Goal: Task Accomplishment & Management: Manage account settings

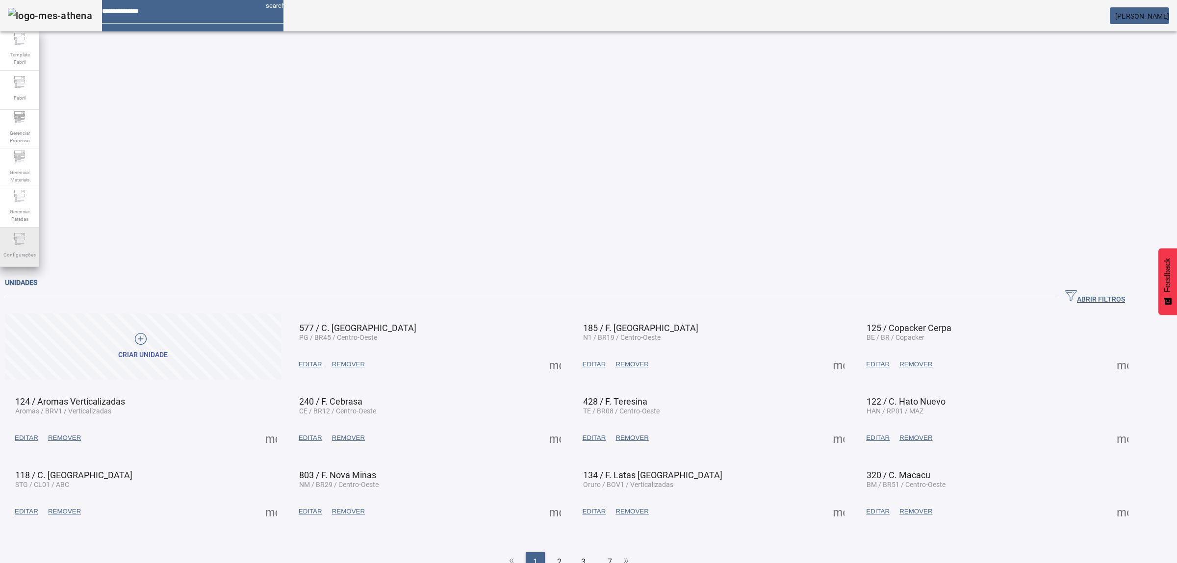
click at [25, 246] on div "Configurações" at bounding box center [19, 247] width 39 height 39
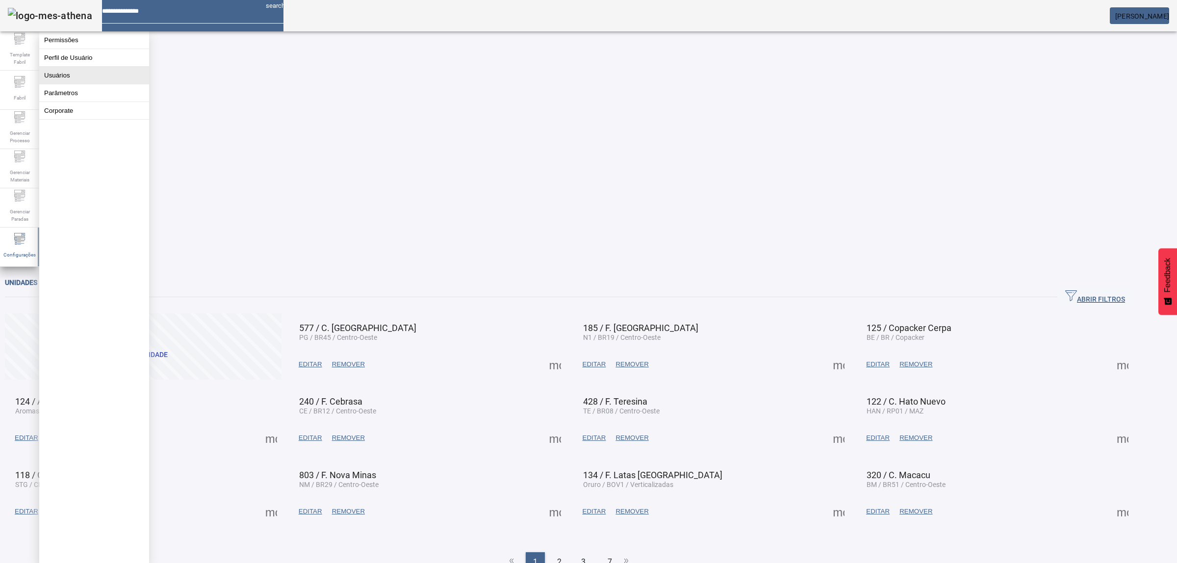
click at [91, 84] on button "Usuários" at bounding box center [94, 75] width 110 height 17
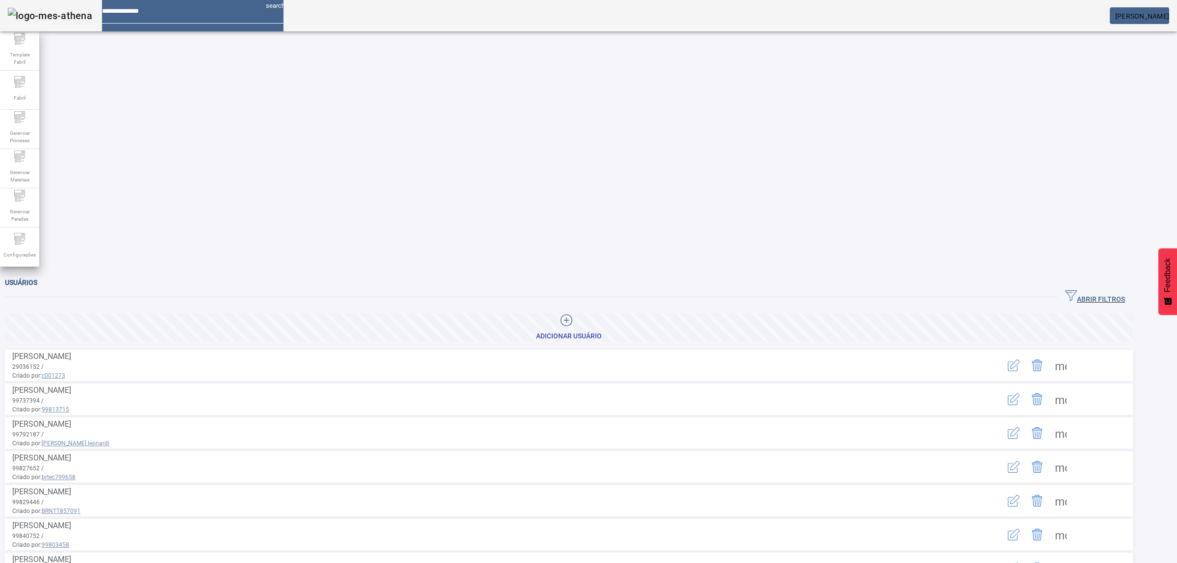
click at [1019, 359] on icon "button" at bounding box center [1014, 365] width 12 height 12
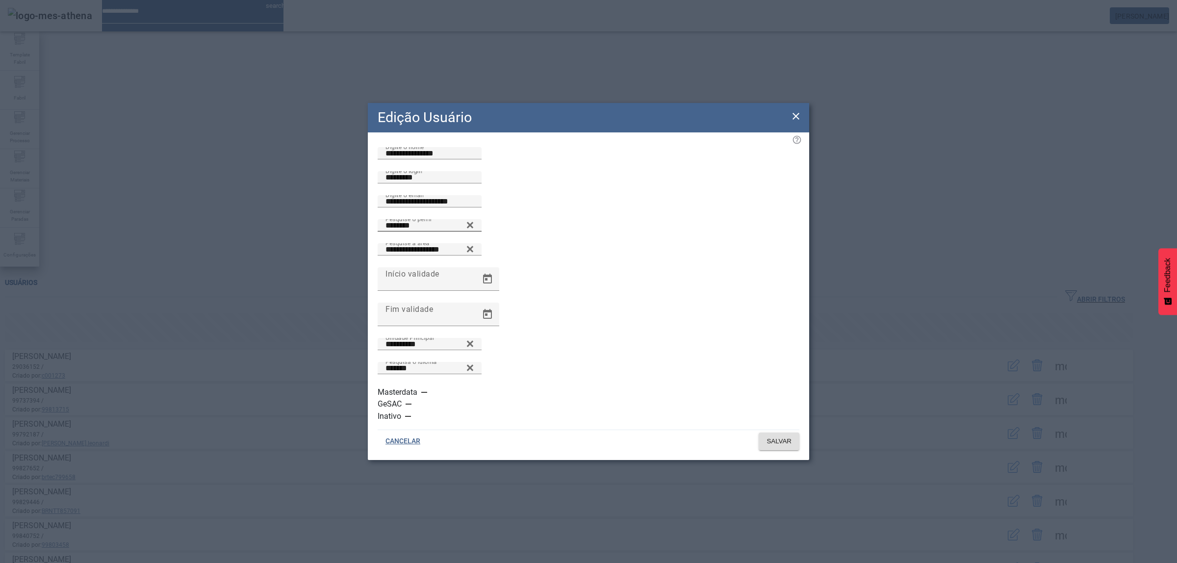
click at [474, 231] on icon at bounding box center [469, 225] width 7 height 12
click at [474, 227] on icon at bounding box center [469, 222] width 7 height 7
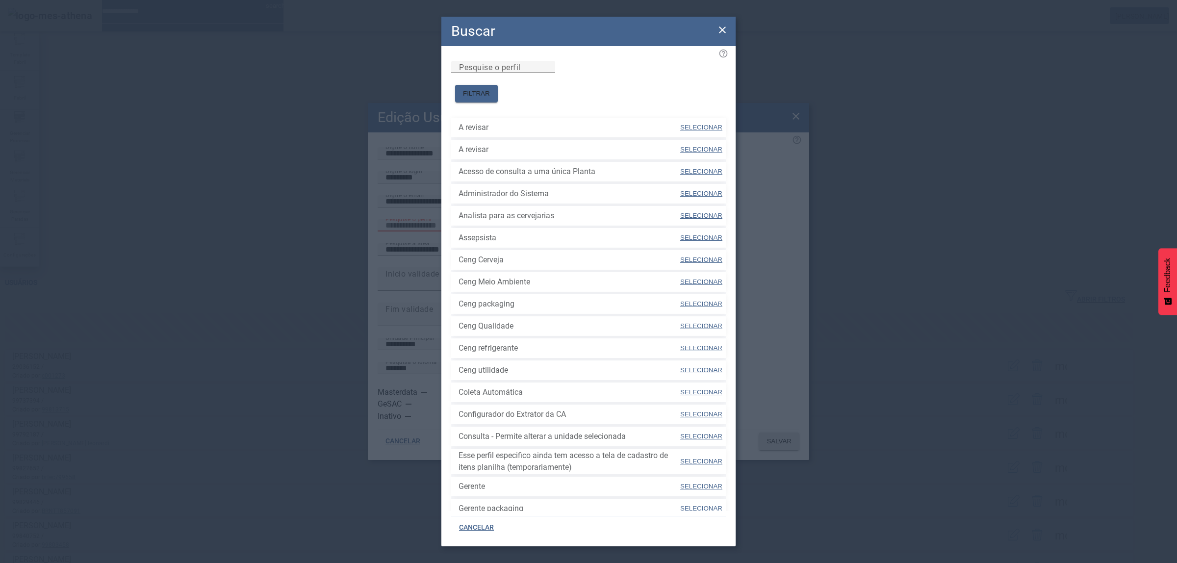
click at [547, 68] on div "Pesquise o perfil" at bounding box center [503, 67] width 88 height 12
drag, startPoint x: 618, startPoint y: 72, endPoint x: 624, endPoint y: 75, distance: 6.8
click at [547, 72] on div "Pesquise o perfil" at bounding box center [503, 67] width 88 height 12
click at [547, 73] on input "Pesquise o perfil" at bounding box center [503, 67] width 88 height 12
click at [490, 89] on span "FILTRAR" at bounding box center [476, 94] width 27 height 10
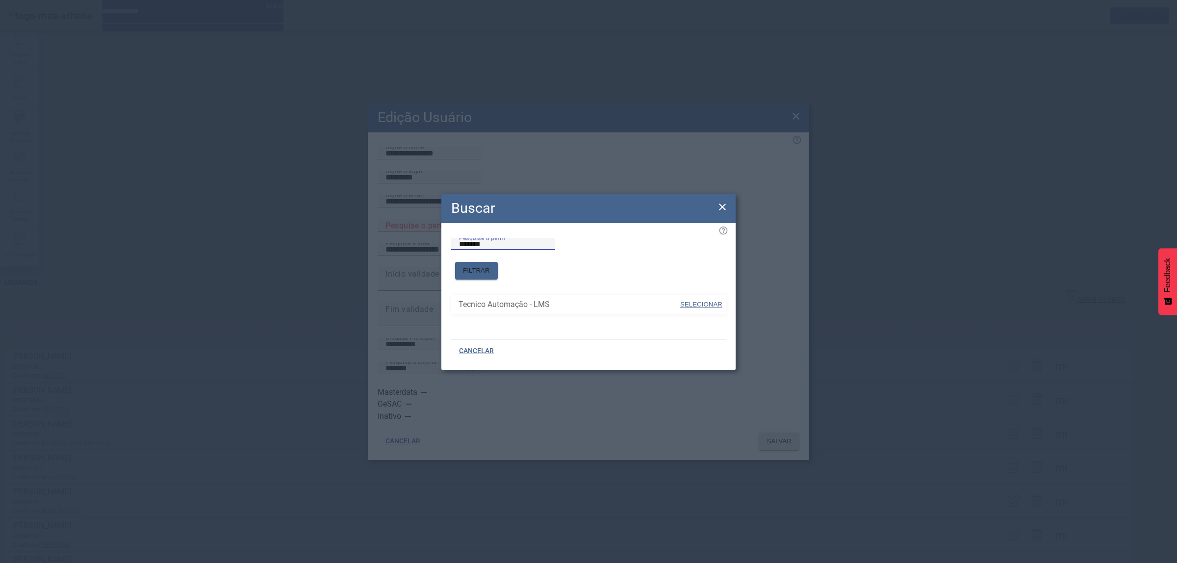
click at [547, 250] on input "*******" at bounding box center [503, 244] width 88 height 12
type input "*"
click at [490, 266] on span "FILTRAR" at bounding box center [476, 271] width 27 height 10
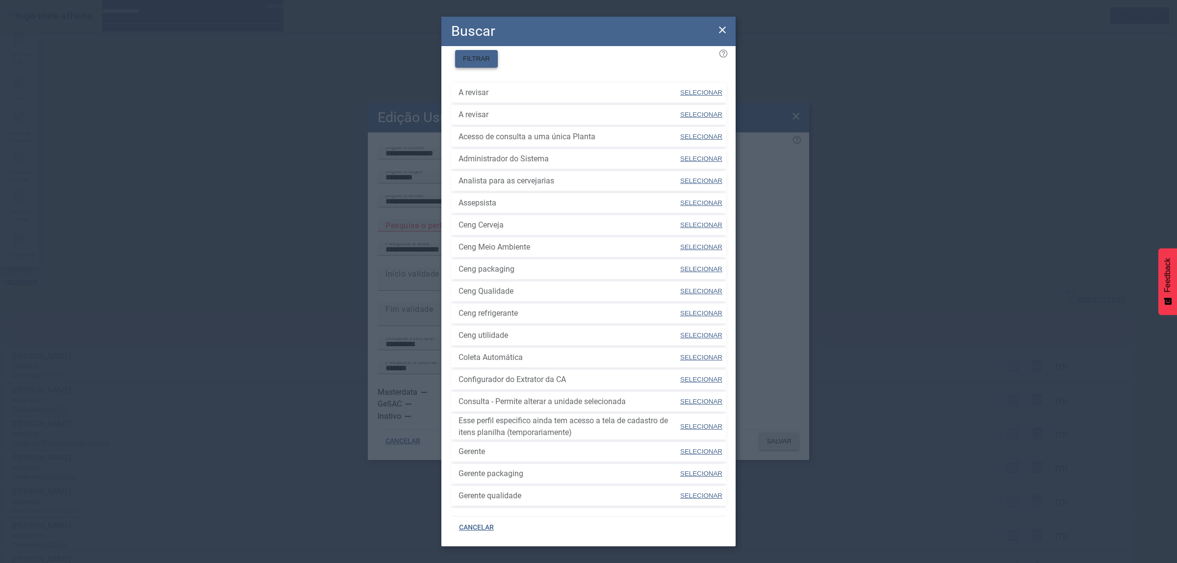
scroll to position [96, 0]
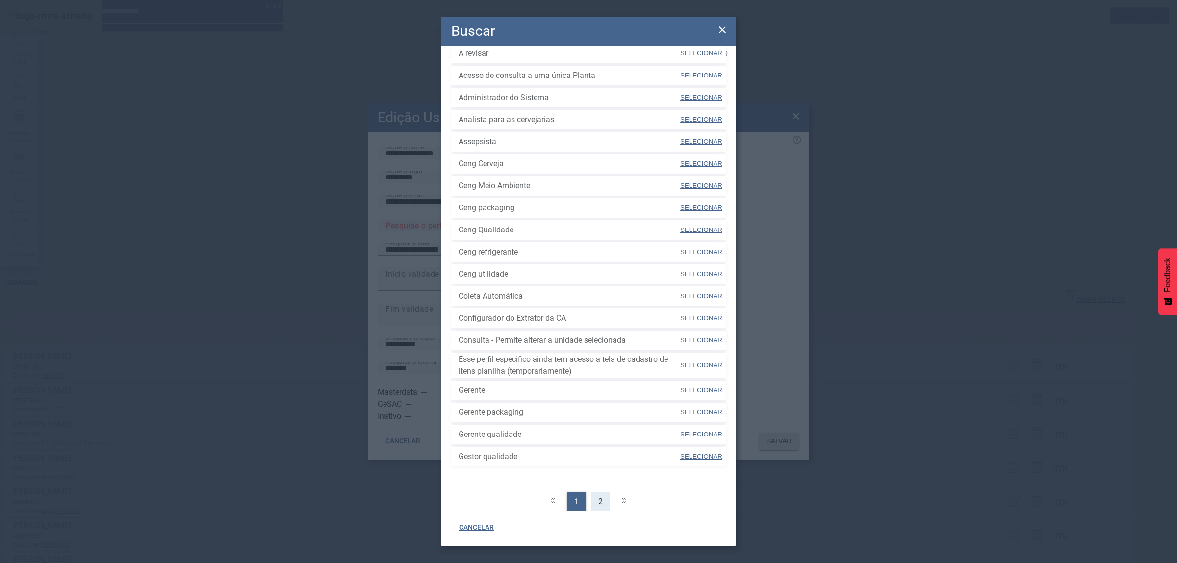
click at [601, 492] on div "2" at bounding box center [600, 502] width 19 height 20
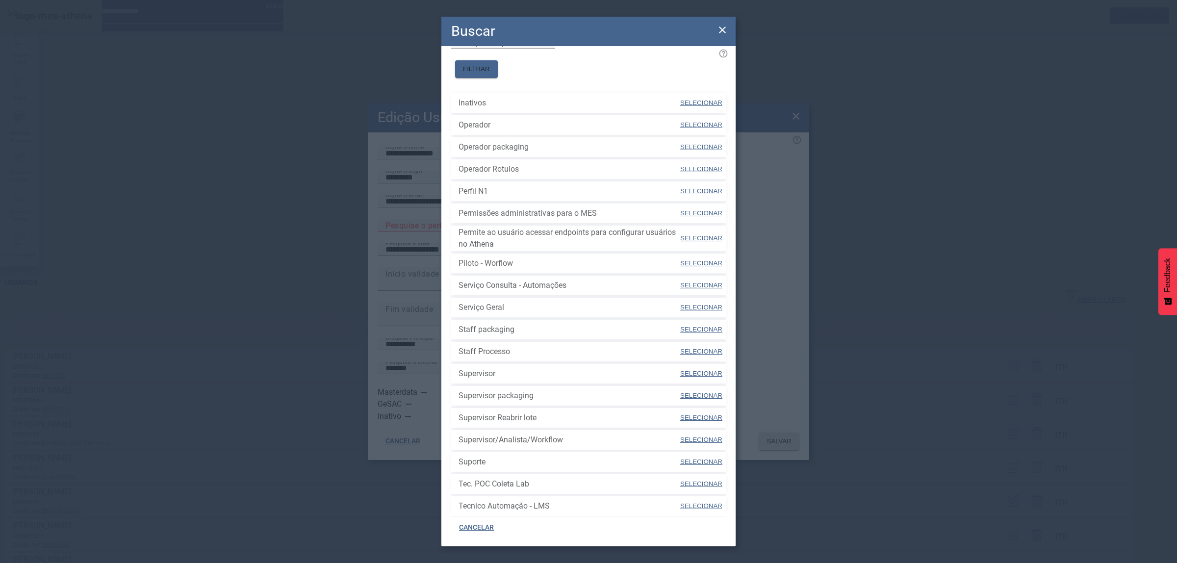
scroll to position [74, 0]
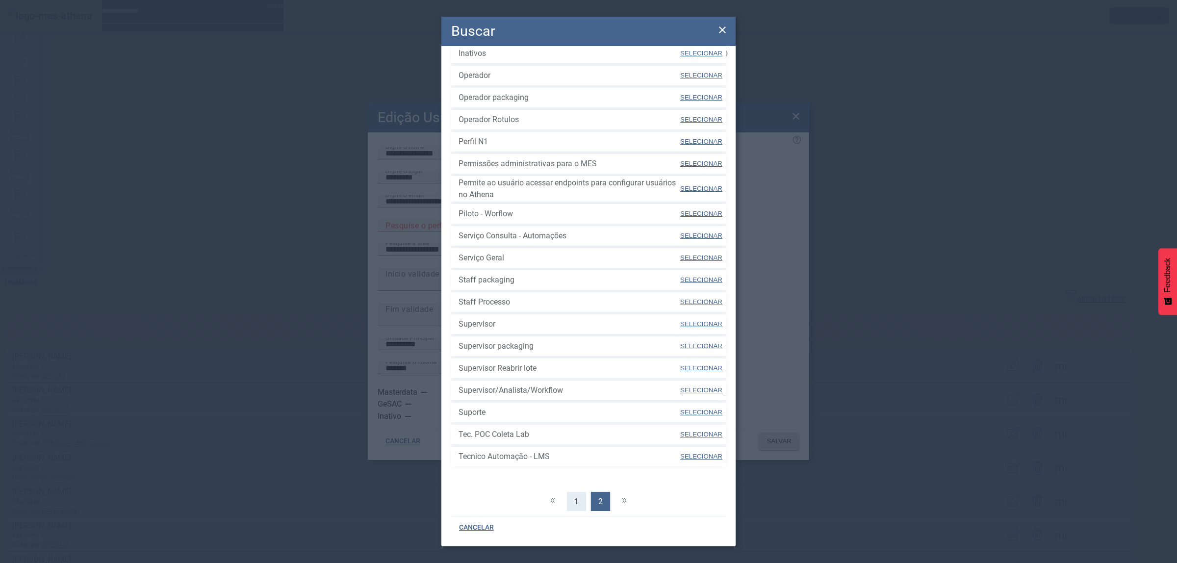
click at [574, 496] on span "1" at bounding box center [576, 502] width 4 height 12
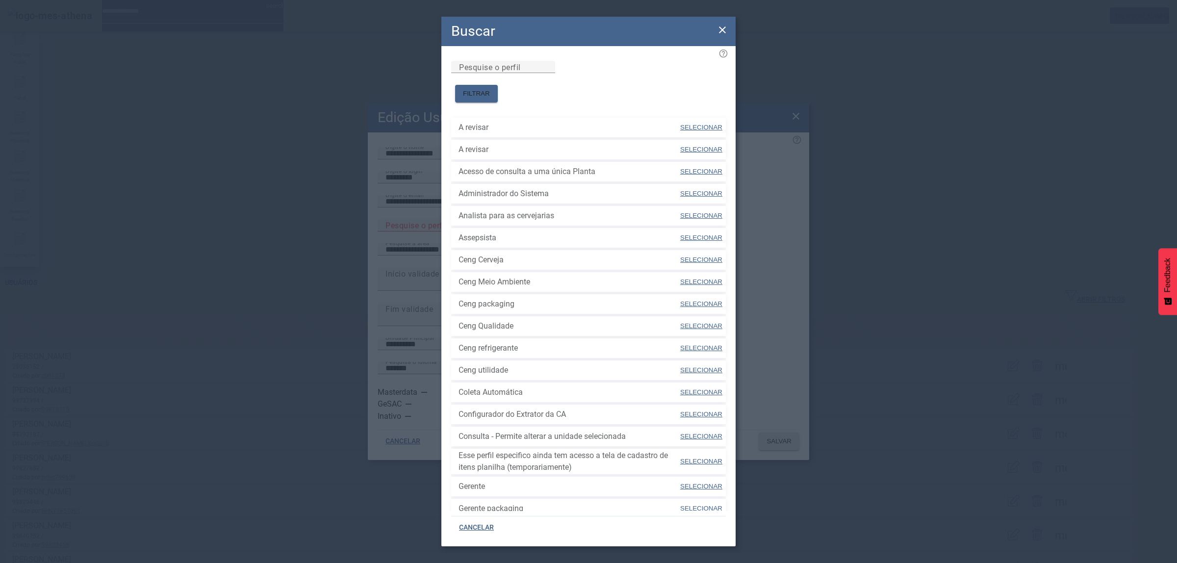
scroll to position [96, 0]
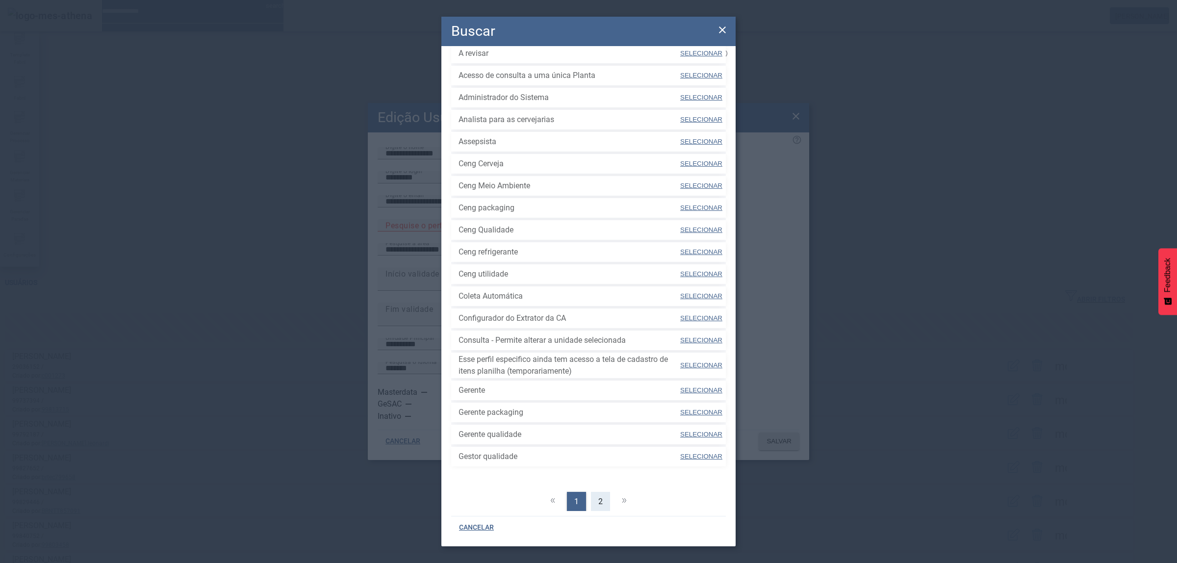
drag, startPoint x: 593, startPoint y: 483, endPoint x: 592, endPoint y: 488, distance: 5.1
click at [592, 492] on div "2" at bounding box center [600, 502] width 19 height 20
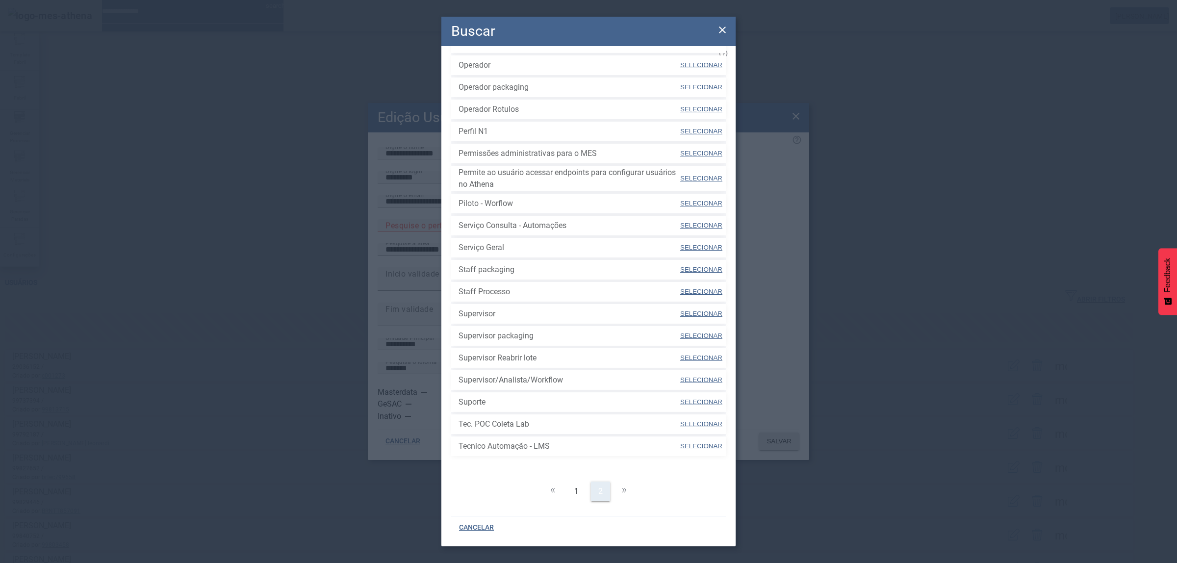
scroll to position [74, 0]
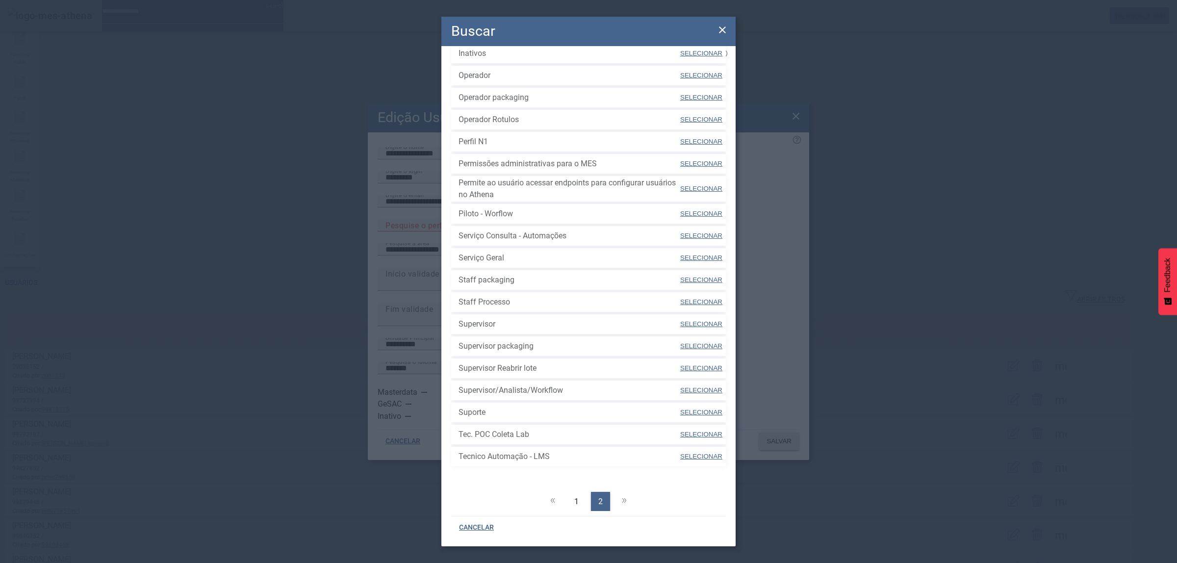
click at [727, 25] on icon at bounding box center [722, 30] width 12 height 12
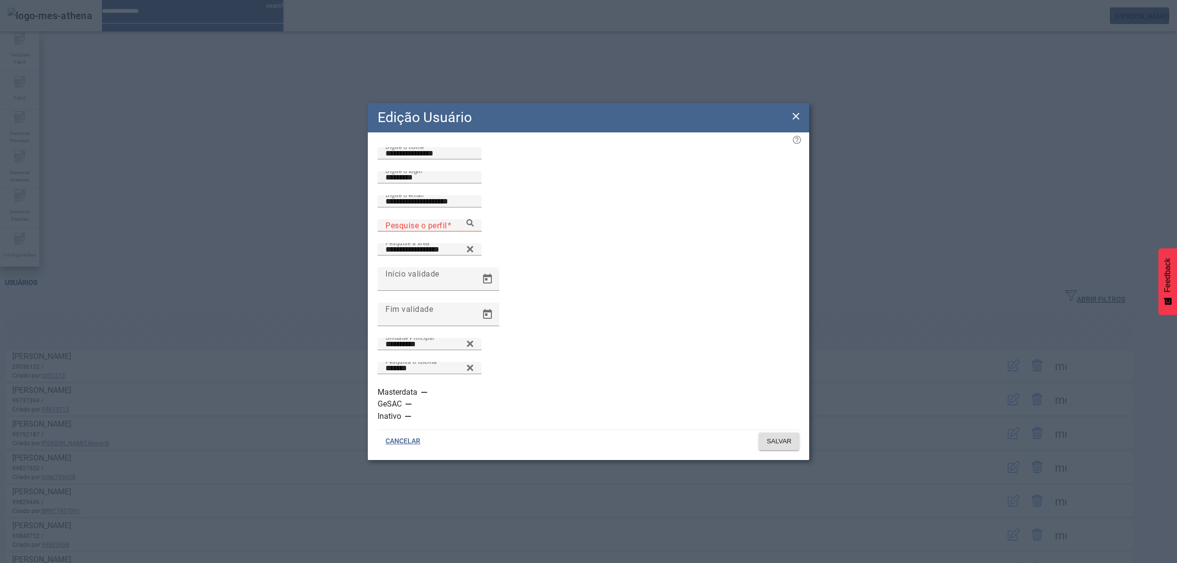
click at [412, 430] on span at bounding box center [403, 442] width 51 height 24
